Goal: Task Accomplishment & Management: Manage account settings

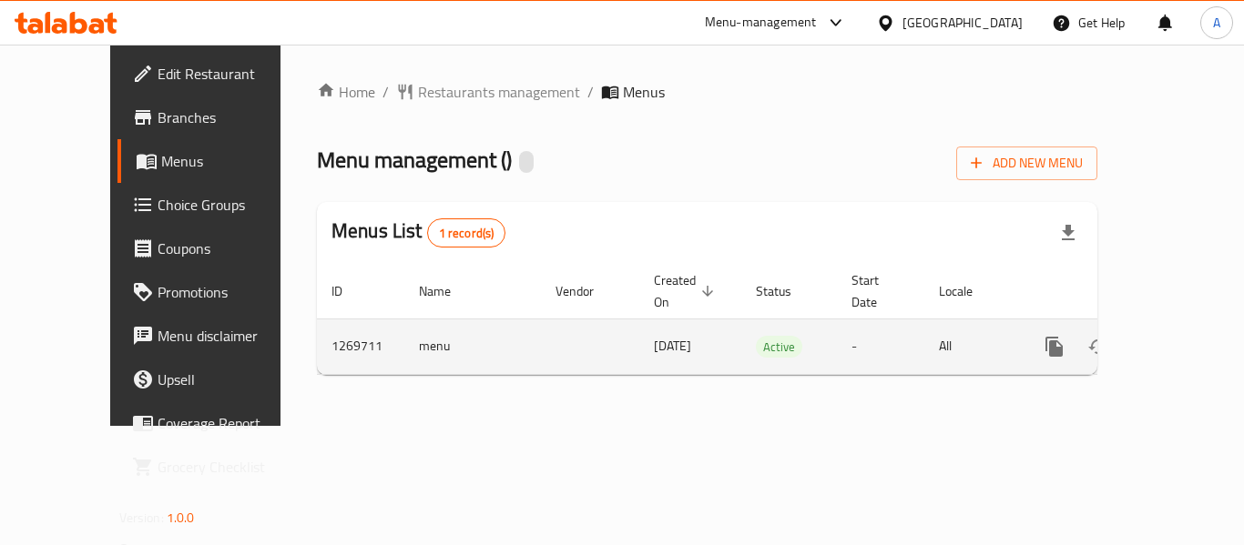
click at [1177, 339] on icon "enhanced table" at bounding box center [1185, 347] width 16 height 16
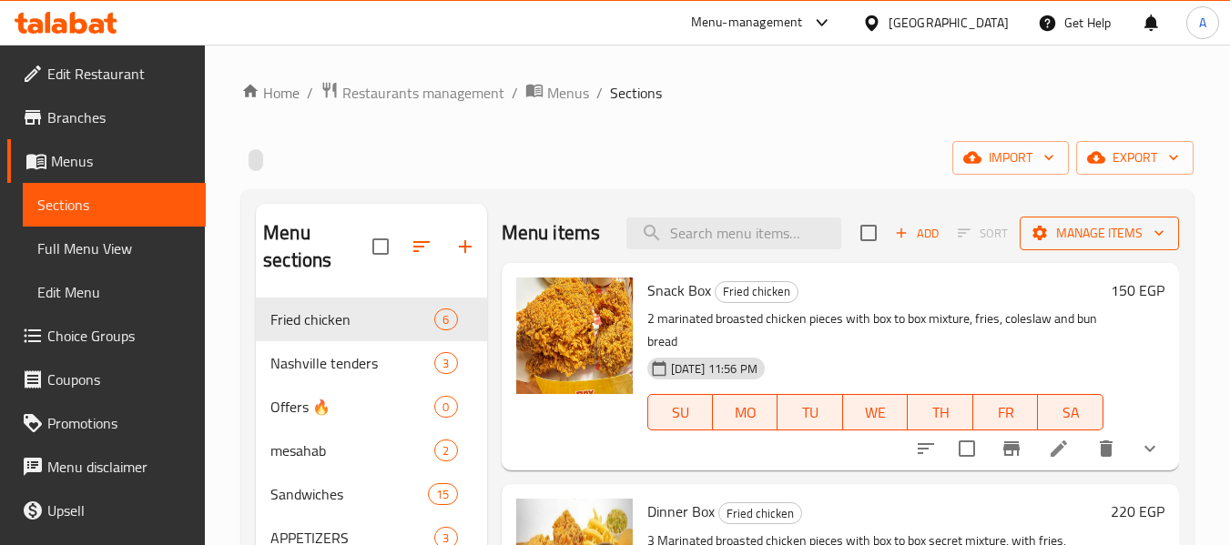
click at [1081, 245] on span "Manage items" at bounding box center [1099, 233] width 130 height 23
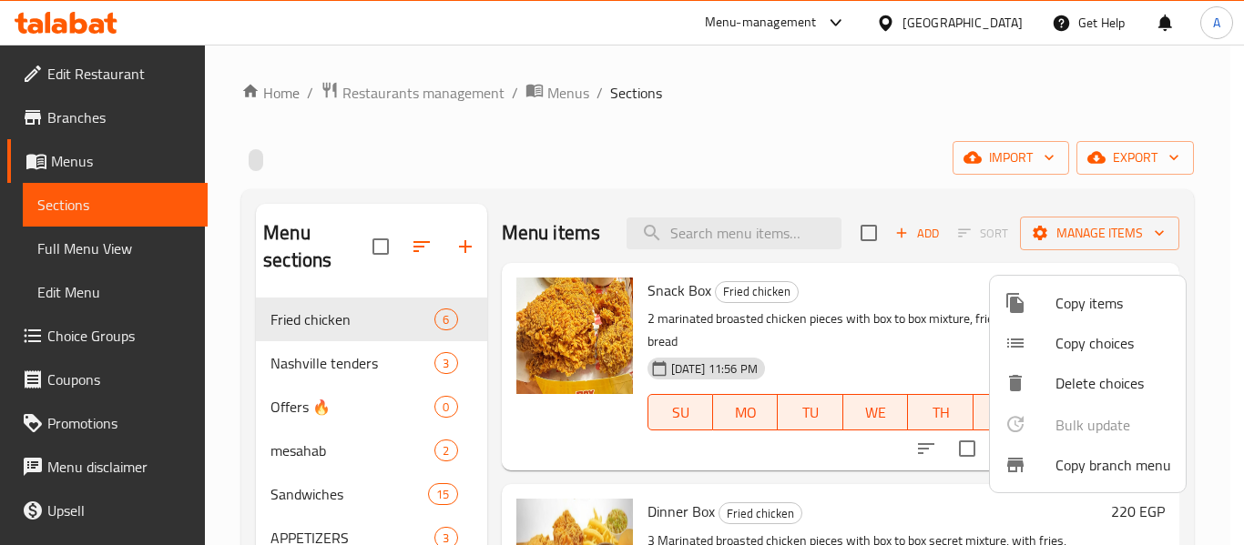
click at [1074, 473] on span "Copy branch menu" at bounding box center [1113, 465] width 116 height 22
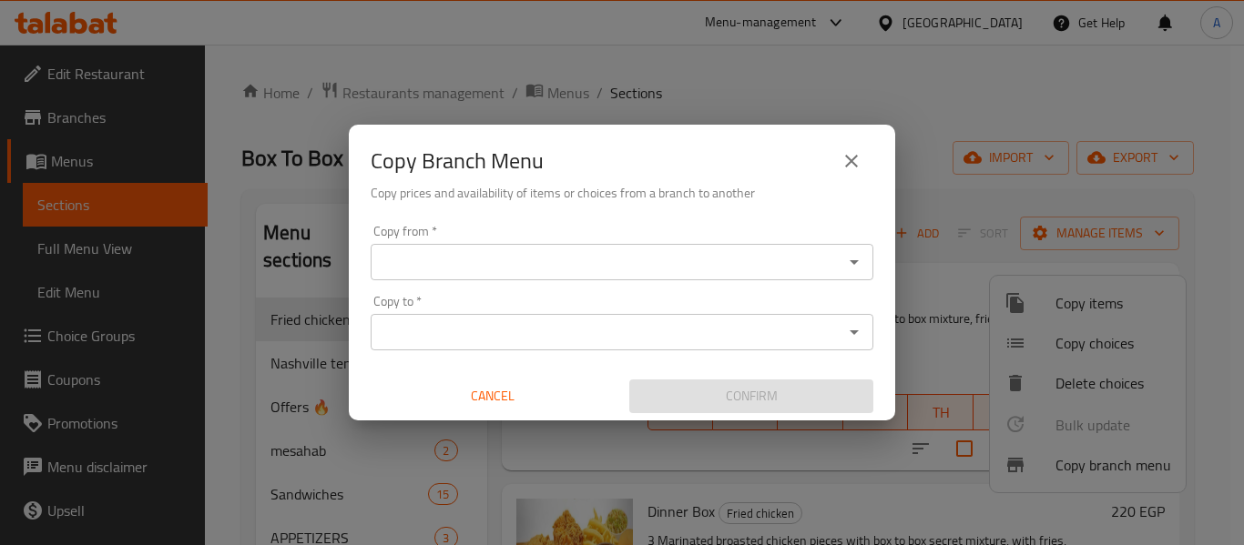
click at [852, 260] on icon "Open" at bounding box center [854, 262] width 9 height 5
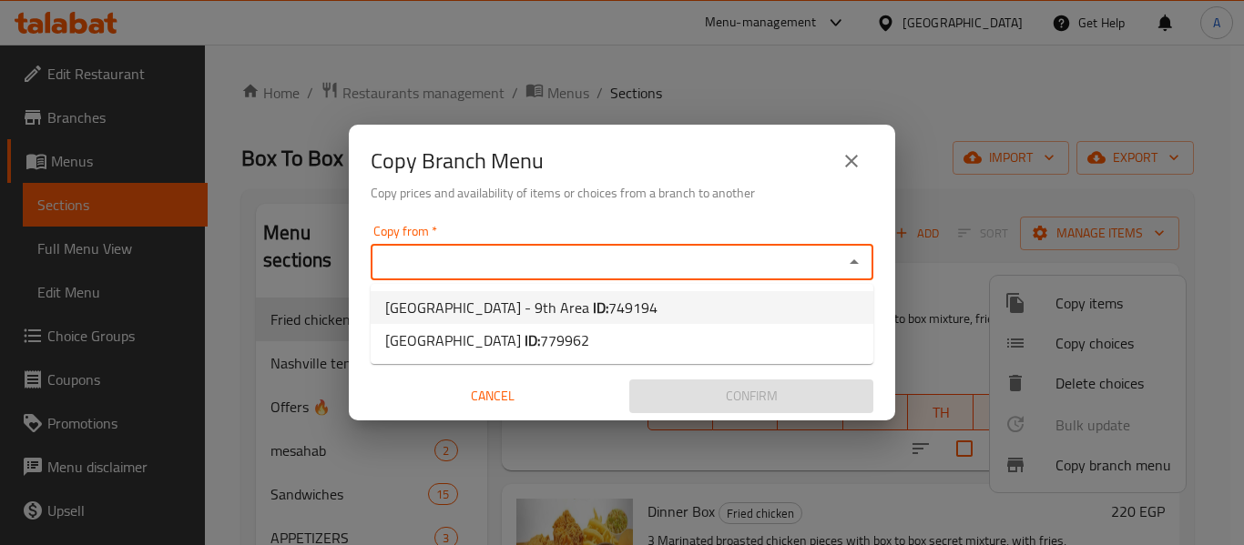
click at [770, 301] on li "[GEOGRAPHIC_DATA] - 9th Area ID: 749194" at bounding box center [622, 307] width 503 height 33
type input "[GEOGRAPHIC_DATA] - 9th Area"
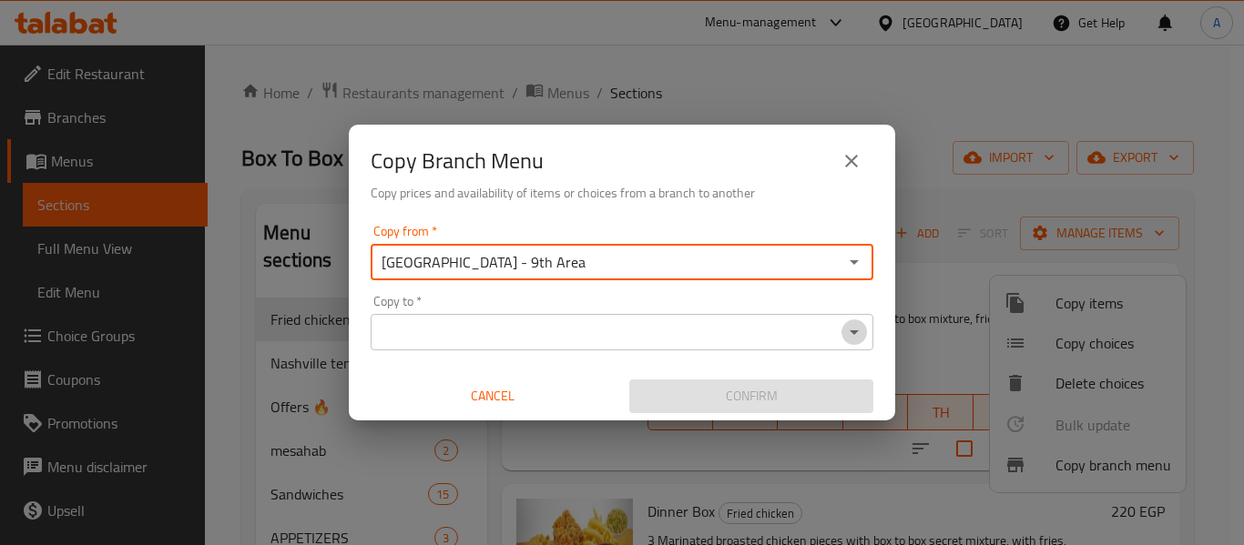
click at [857, 336] on icon "Open" at bounding box center [854, 332] width 22 height 22
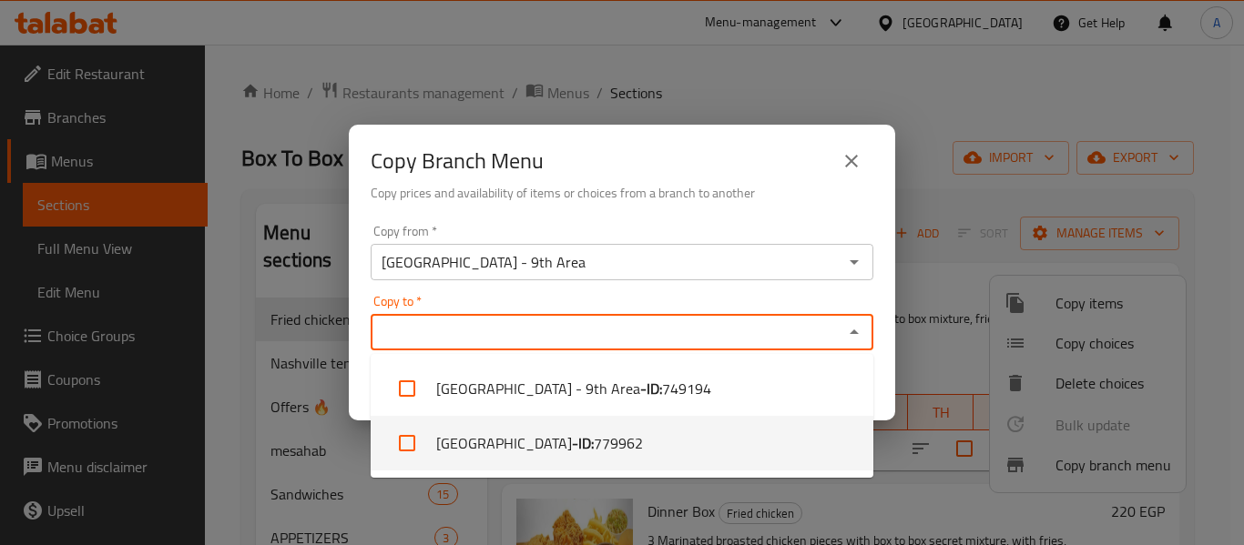
click at [643, 446] on span "779962" at bounding box center [618, 444] width 49 height 22
checkbox input "true"
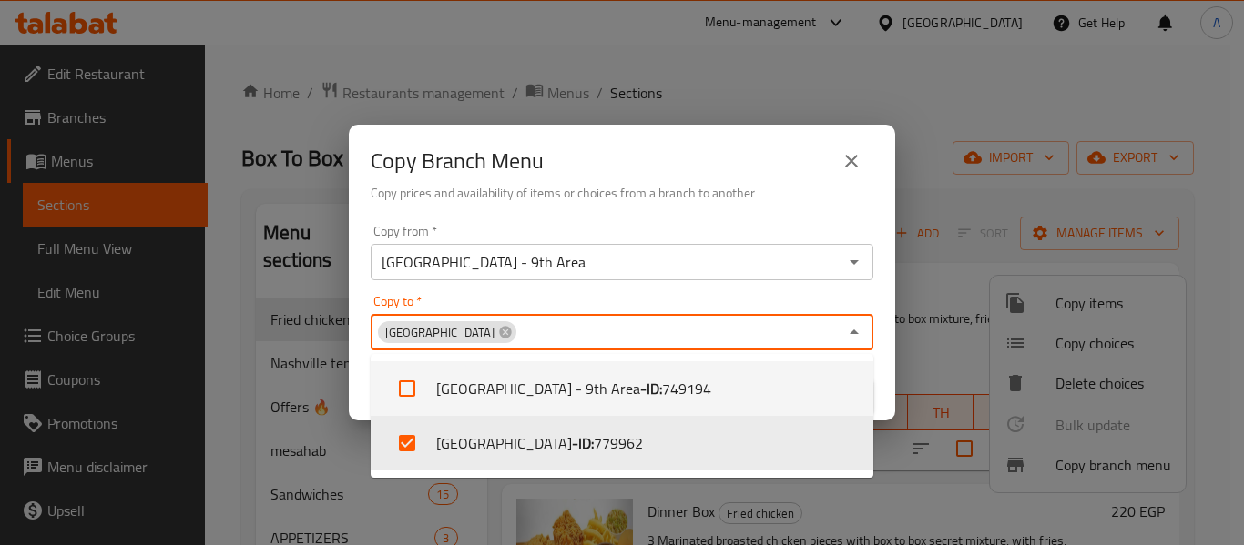
click at [878, 377] on div "Confirm" at bounding box center [751, 396] width 259 height 48
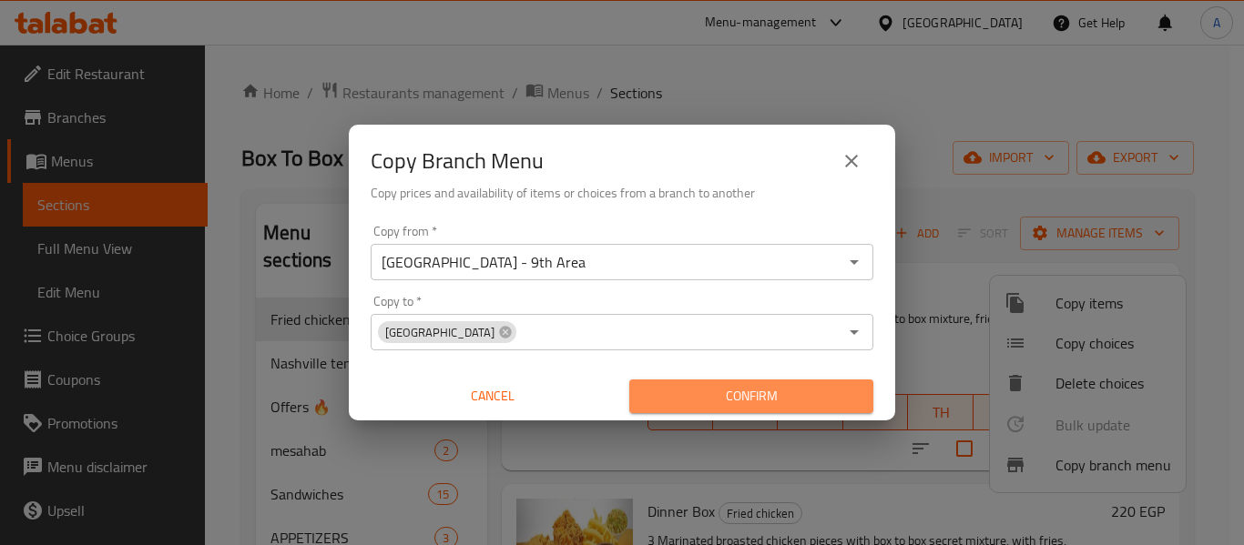
click at [810, 400] on span "Confirm" at bounding box center [751, 396] width 215 height 23
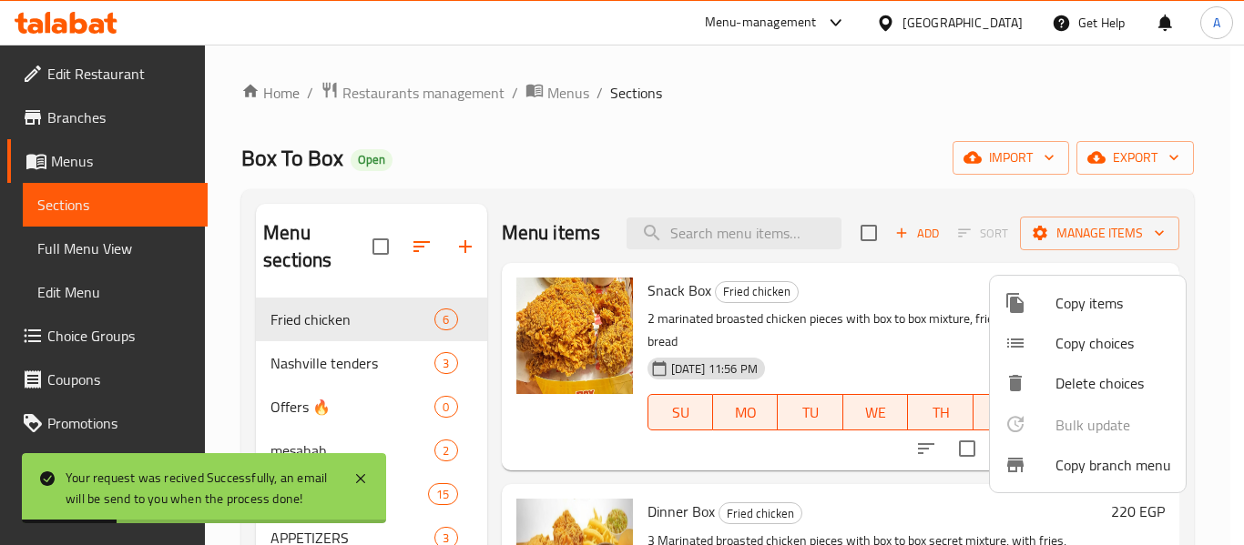
click at [99, 248] on div at bounding box center [622, 272] width 1244 height 545
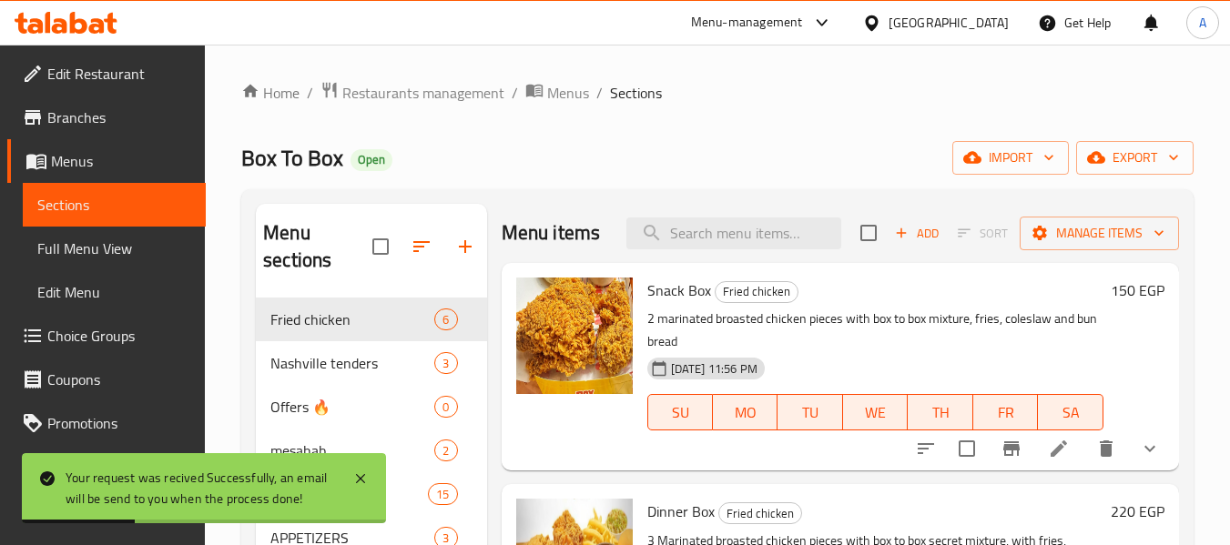
click at [99, 248] on span "Full Menu View" at bounding box center [114, 249] width 154 height 22
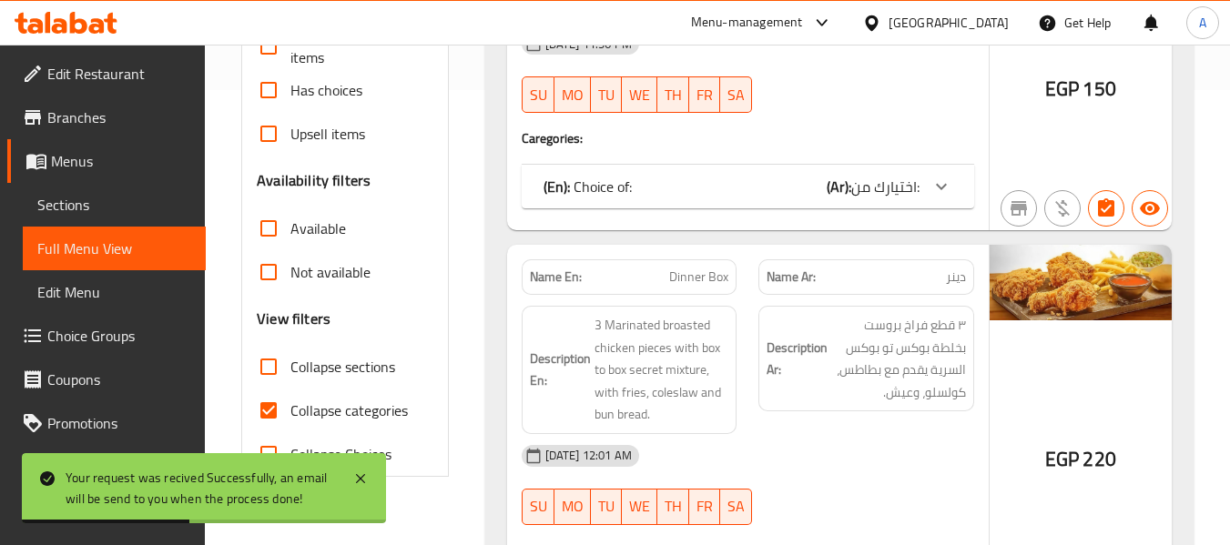
click at [351, 394] on label "Collapse categories" at bounding box center [327, 411] width 161 height 44
click at [290, 394] on input "Collapse categories" at bounding box center [269, 411] width 44 height 44
checkbox input "false"
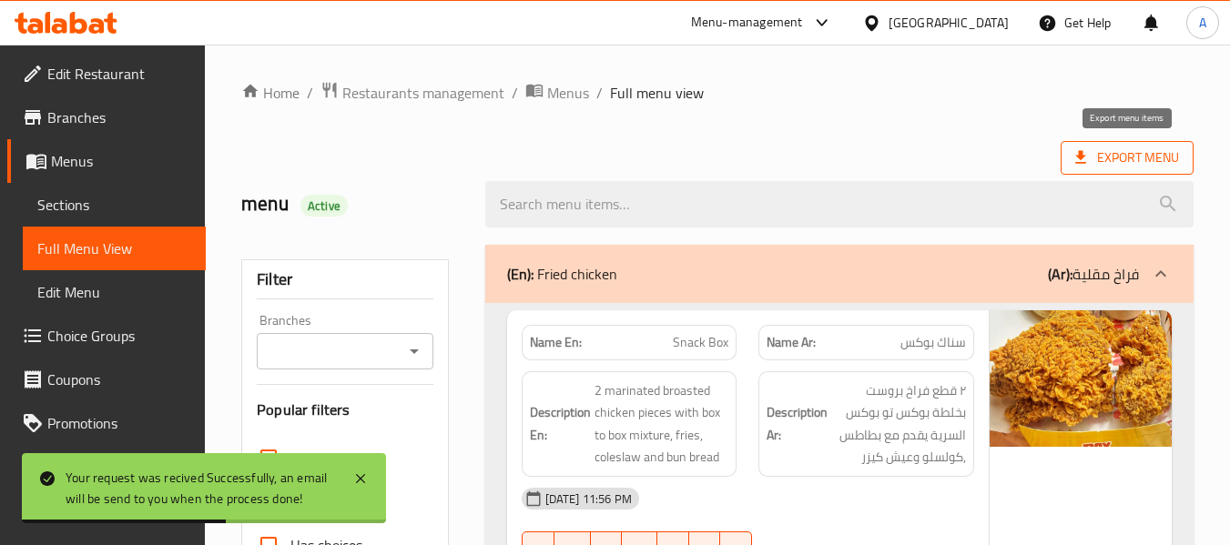
click at [1115, 149] on span "Export Menu" at bounding box center [1127, 158] width 104 height 23
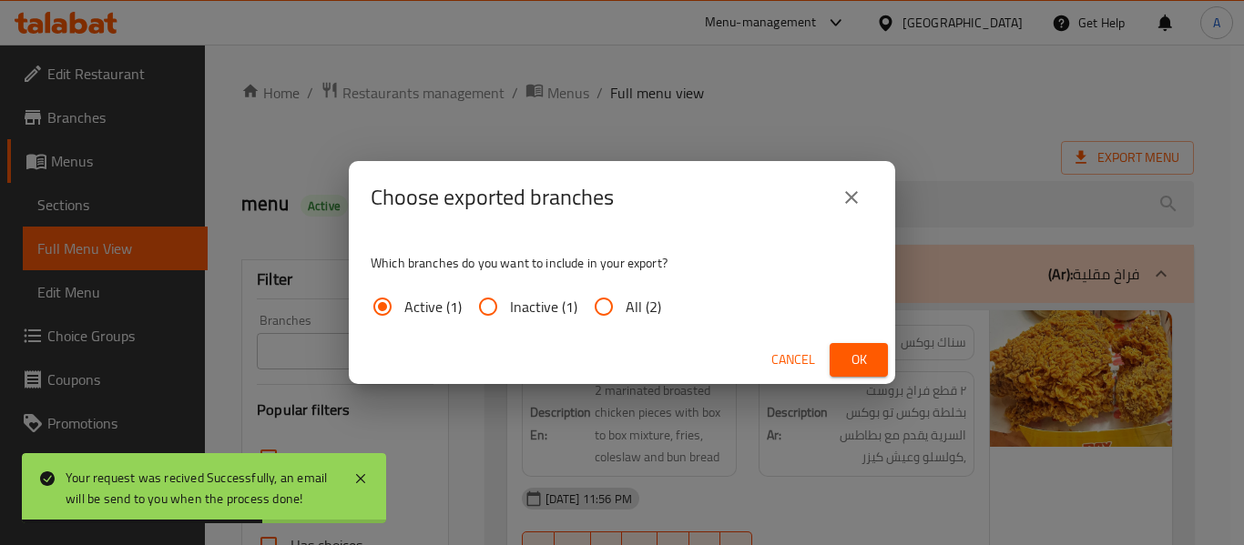
click at [632, 303] on span "All (2)" at bounding box center [644, 307] width 36 height 22
click at [626, 303] on input "All (2)" at bounding box center [604, 307] width 44 height 44
radio input "true"
click at [864, 354] on span "Ok" at bounding box center [858, 360] width 29 height 23
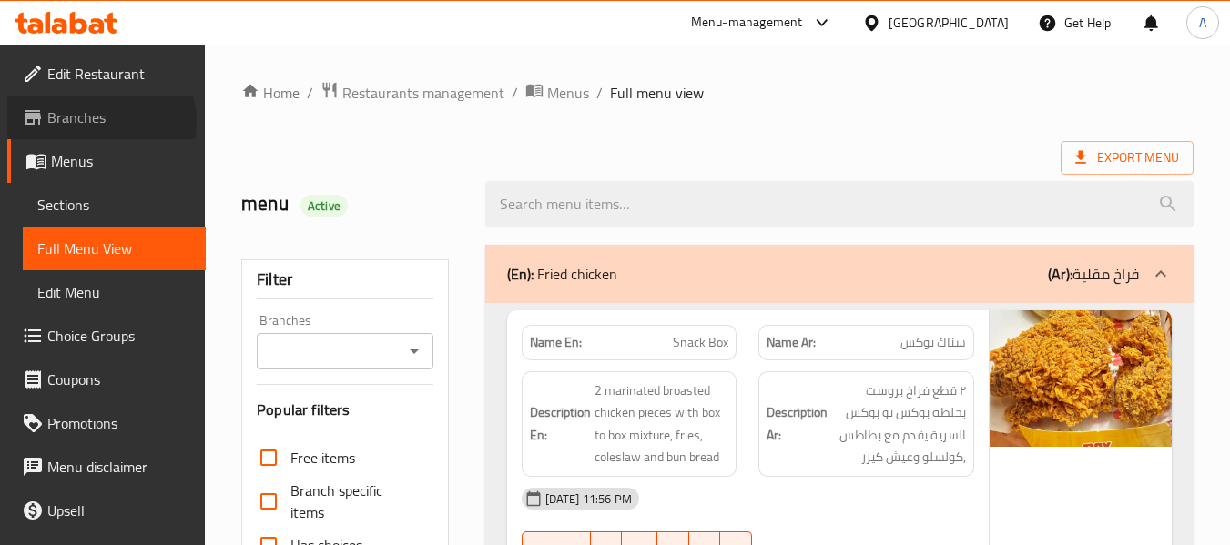
click at [99, 122] on span "Branches" at bounding box center [119, 118] width 144 height 22
